Goal: Task Accomplishment & Management: Manage account settings

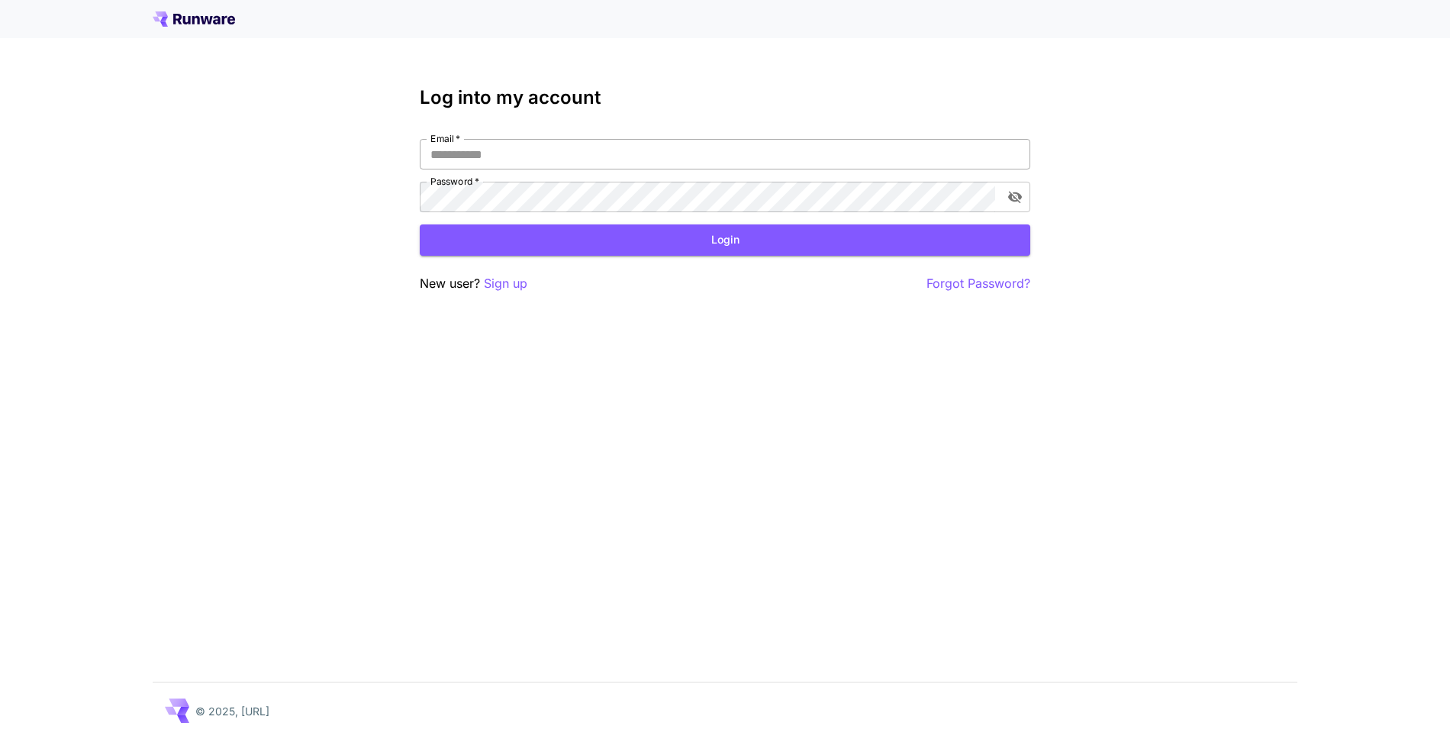
click at [468, 150] on input "Email   *" at bounding box center [725, 154] width 610 height 31
type input "**********"
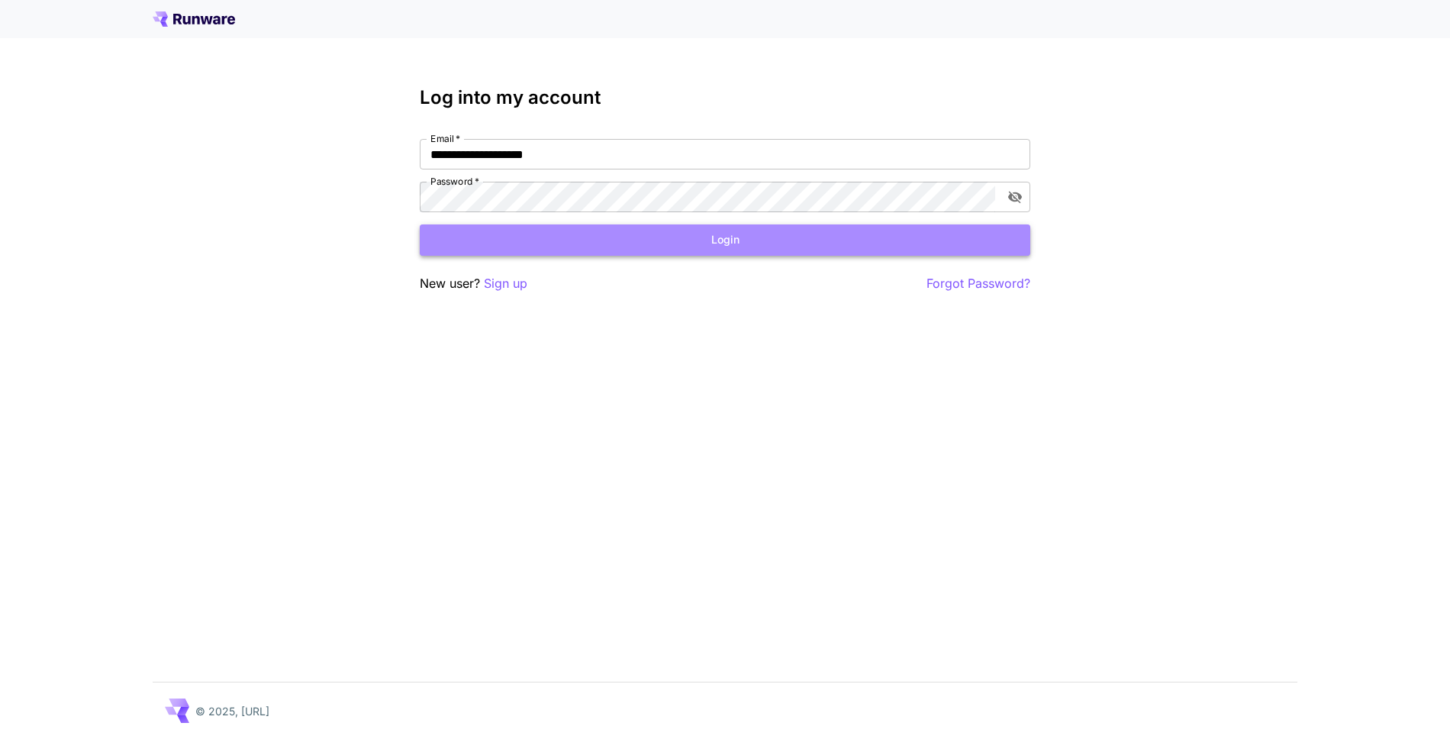
click at [716, 240] on button "Login" at bounding box center [725, 239] width 610 height 31
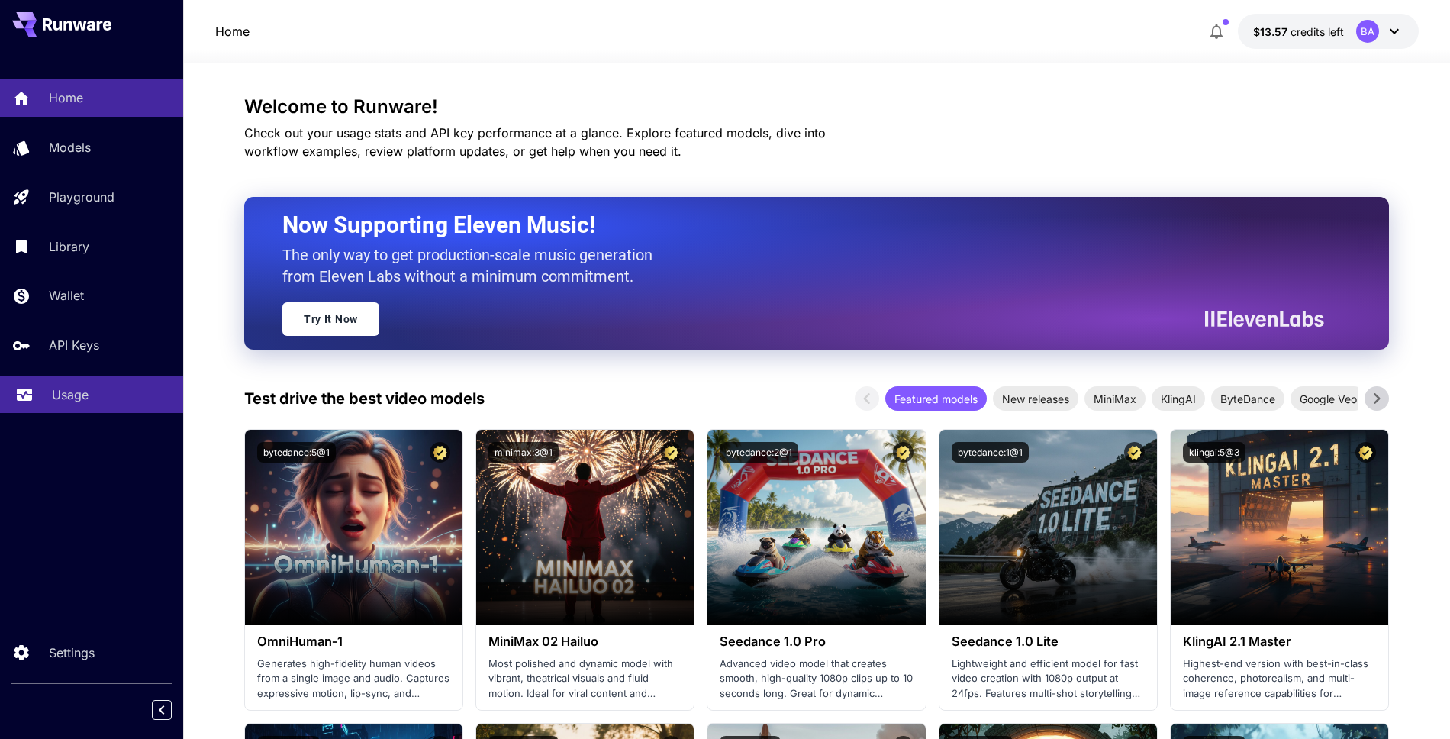
click at [59, 397] on p "Usage" at bounding box center [70, 394] width 37 height 18
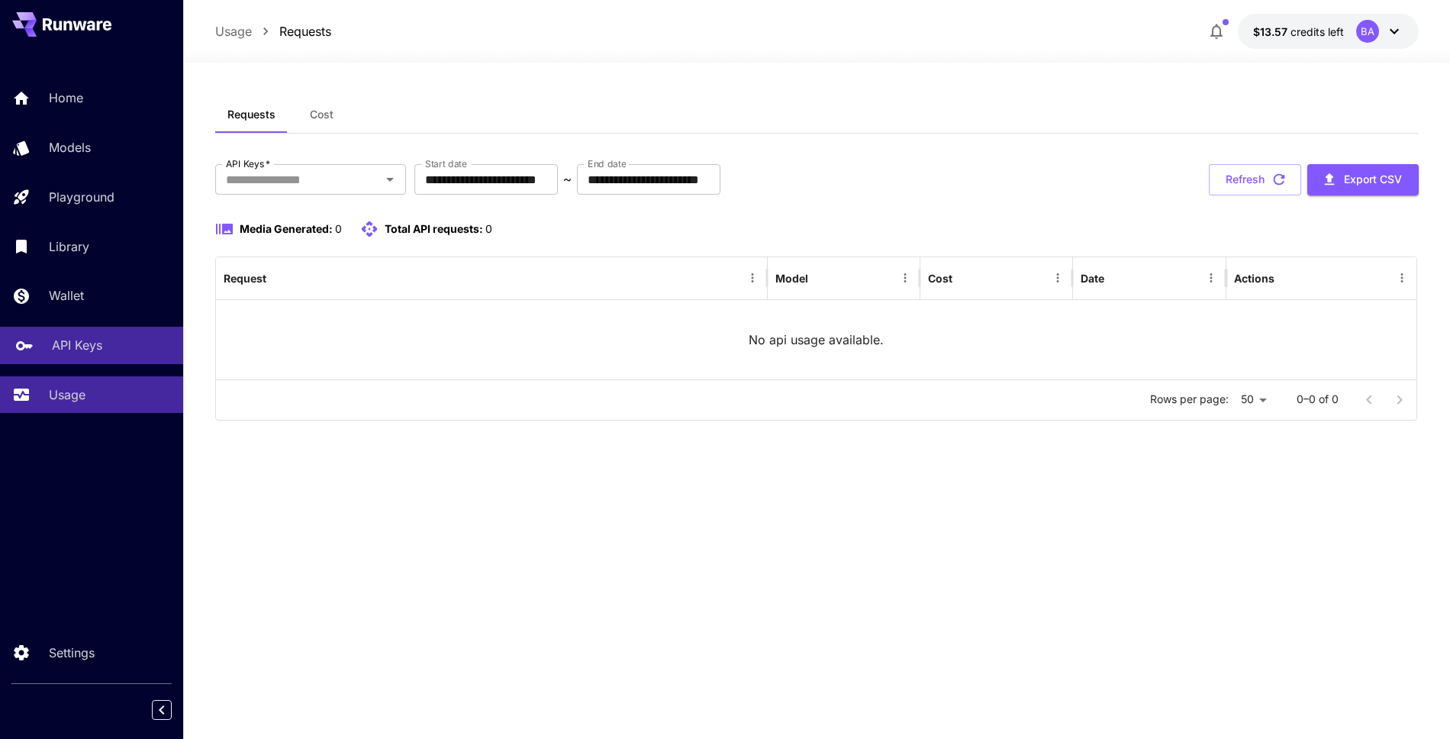
click at [77, 349] on p "API Keys" at bounding box center [77, 345] width 50 height 18
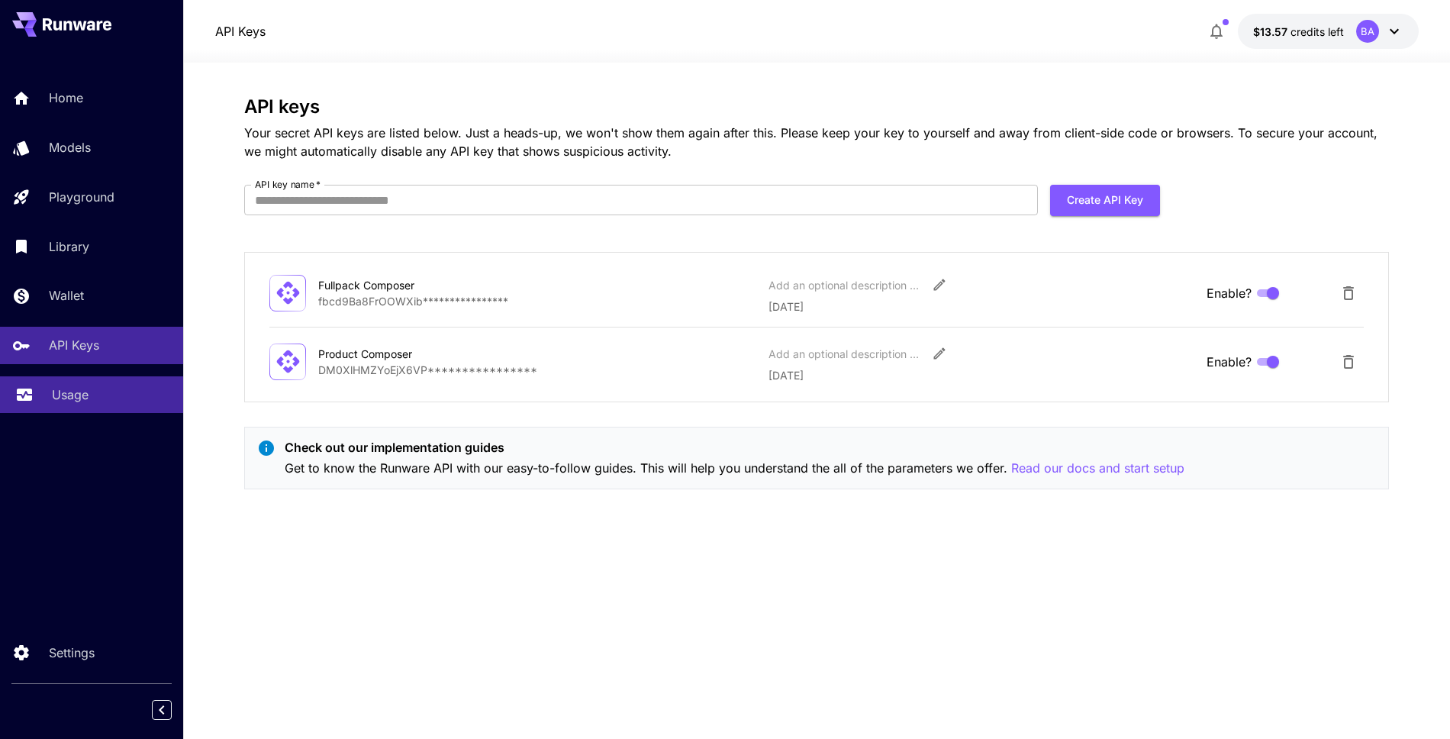
click at [60, 401] on p "Usage" at bounding box center [70, 394] width 37 height 18
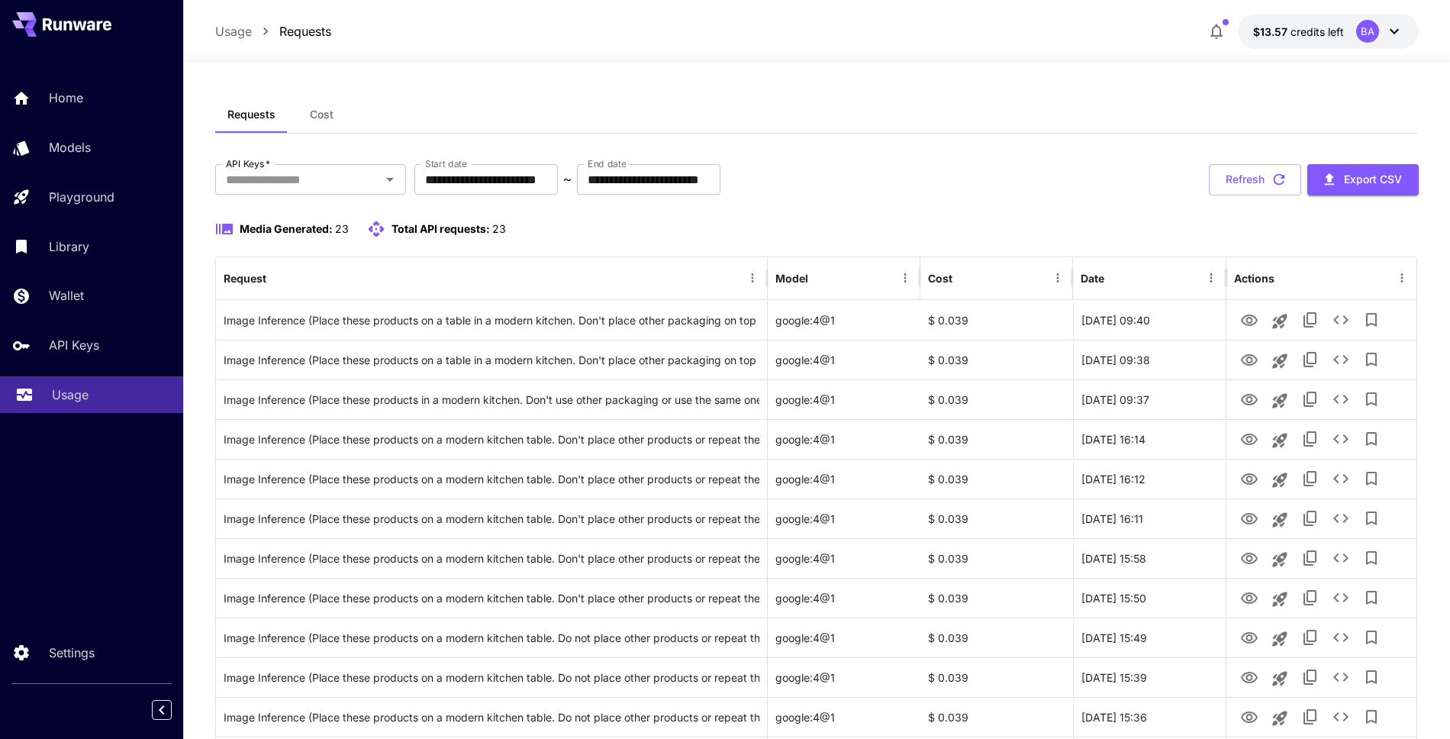
click at [69, 398] on p "Usage" at bounding box center [70, 394] width 37 height 18
click at [72, 345] on p "API Keys" at bounding box center [77, 345] width 50 height 18
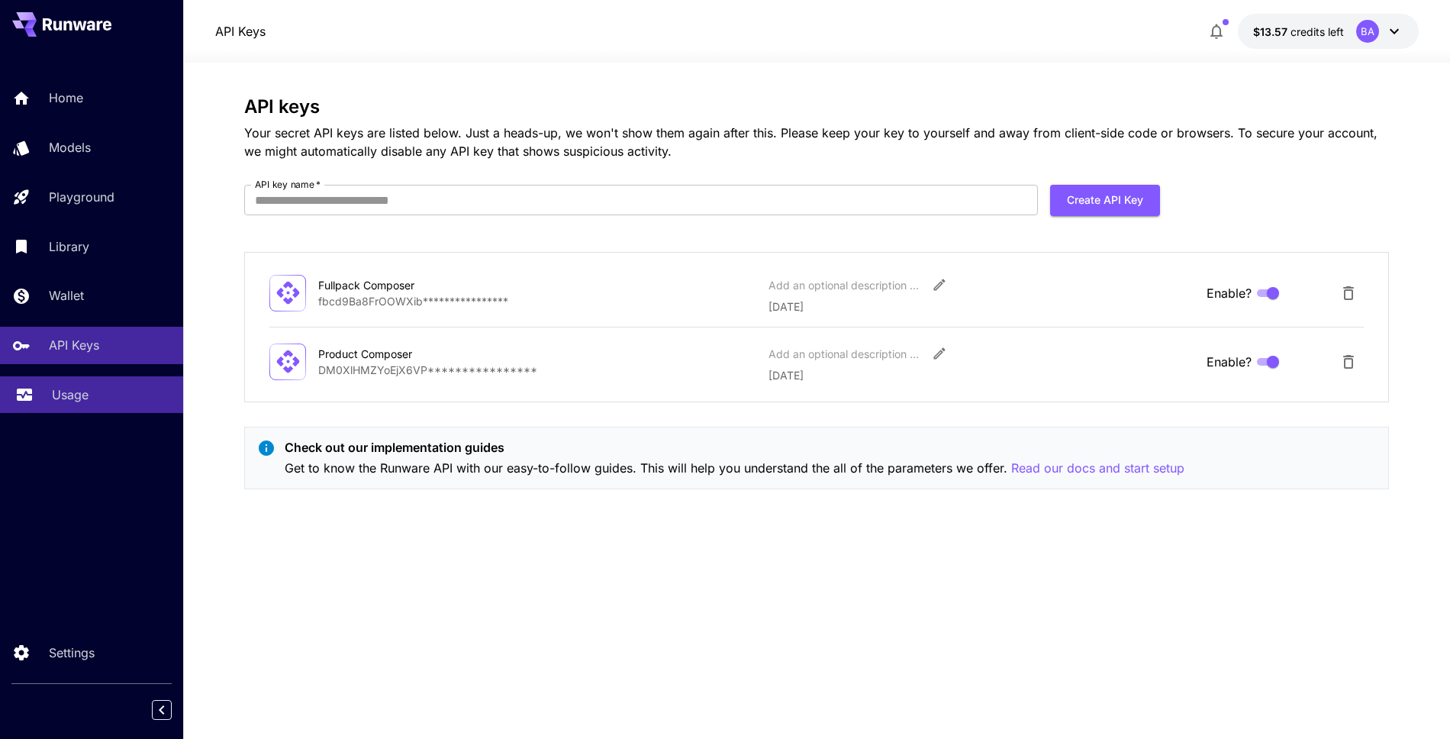
click at [84, 390] on p "Usage" at bounding box center [70, 394] width 37 height 18
